Goal: Information Seeking & Learning: Learn about a topic

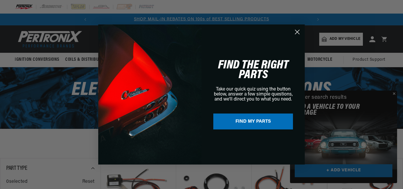
click at [298, 31] on icon "Close dialog" at bounding box center [298, 32] width 4 height 4
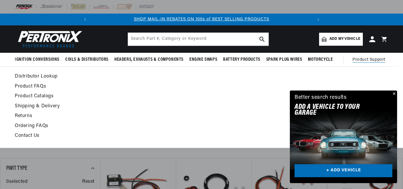
click at [368, 58] on span "Product Support" at bounding box center [368, 60] width 33 height 6
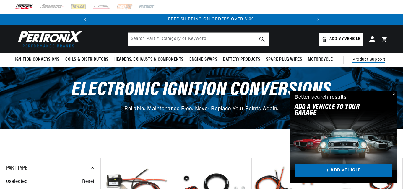
scroll to position [0, 221]
click at [365, 58] on span "Product Support" at bounding box center [368, 60] width 33 height 6
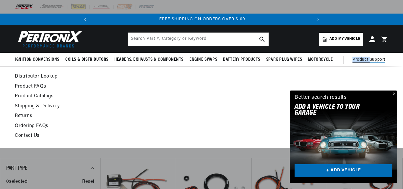
click at [365, 58] on span "Product Support" at bounding box center [368, 60] width 33 height 6
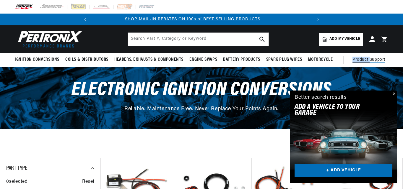
scroll to position [0, 0]
click at [374, 58] on span "Product Support" at bounding box center [368, 60] width 33 height 6
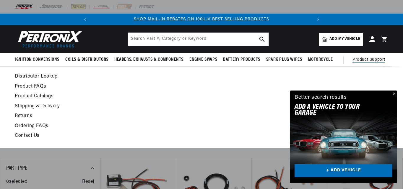
click at [365, 56] on summary "Product Support" at bounding box center [370, 60] width 36 height 14
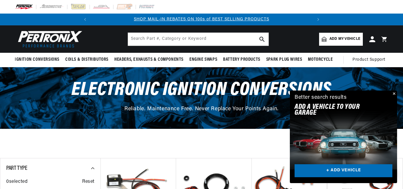
scroll to position [0, 221]
